Goal: Information Seeking & Learning: Learn about a topic

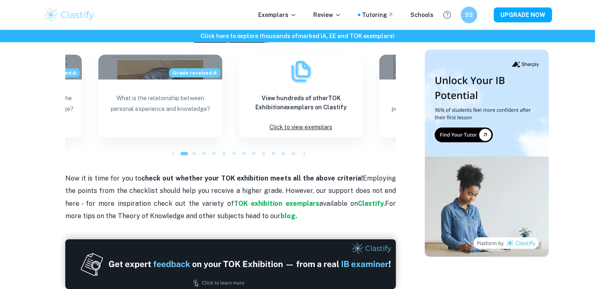
scroll to position [766, 0]
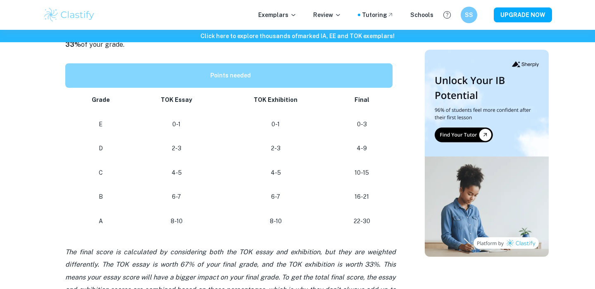
scroll to position [419, 0]
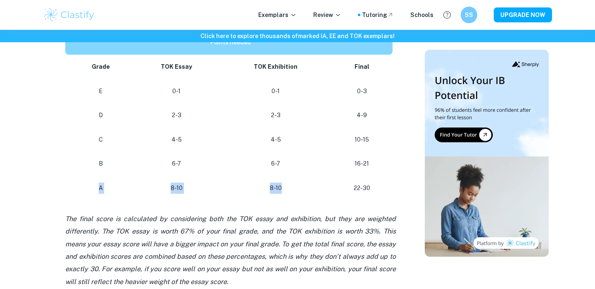
drag, startPoint x: 100, startPoint y: 188, endPoint x: 281, endPoint y: 186, distance: 181.1
click at [281, 186] on tr "A 8-10 8-10 22-30" at bounding box center [230, 188] width 331 height 24
